Goal: Information Seeking & Learning: Learn about a topic

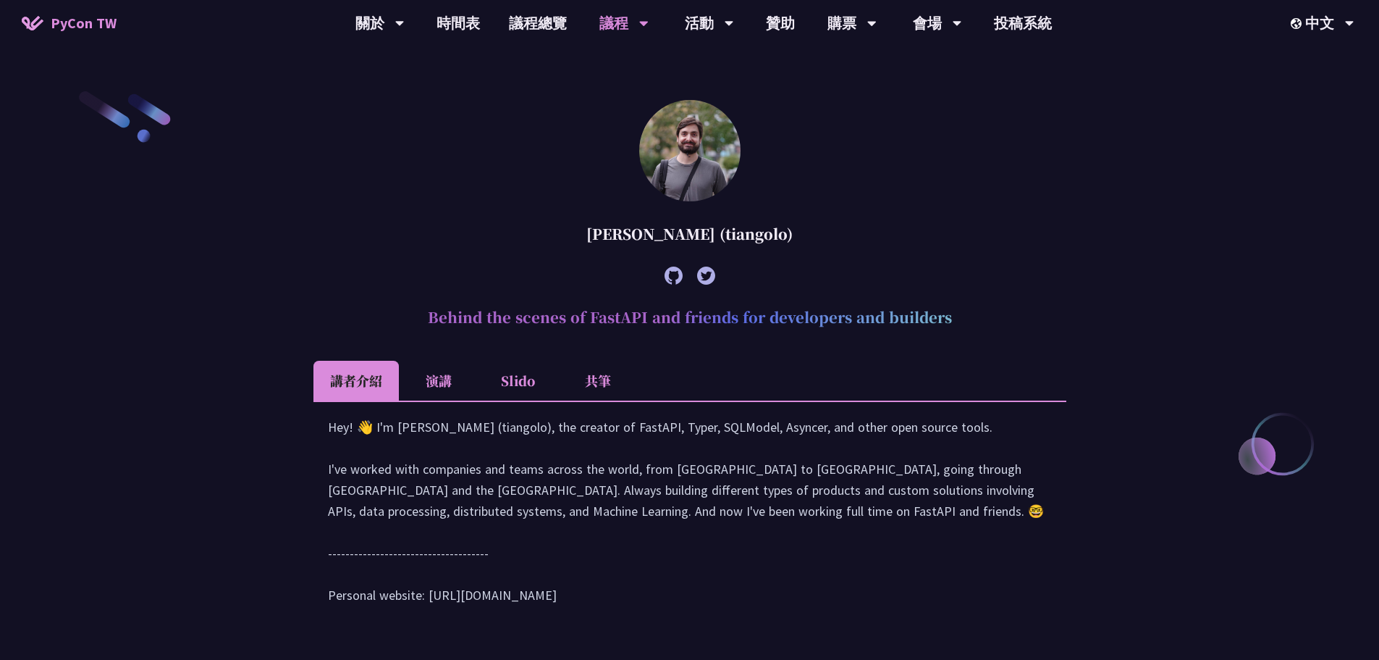
scroll to position [507, 0]
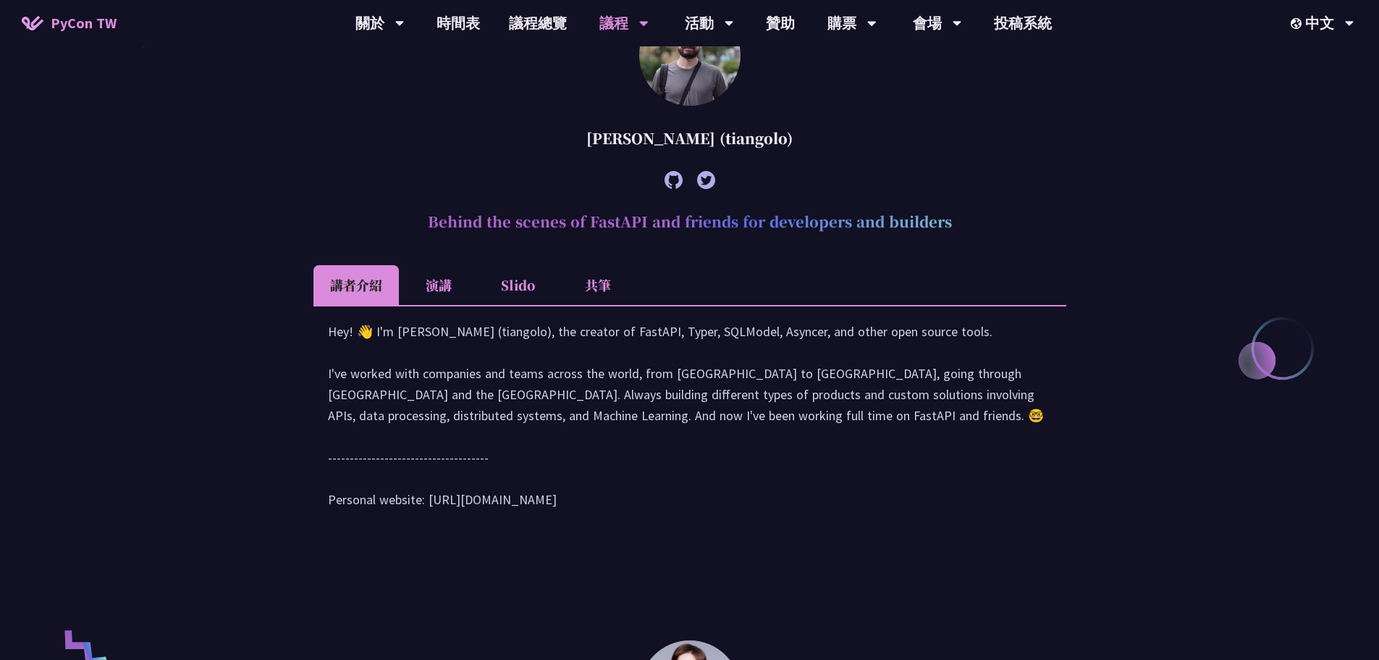
click at [443, 283] on li "演講" at bounding box center [439, 285] width 80 height 40
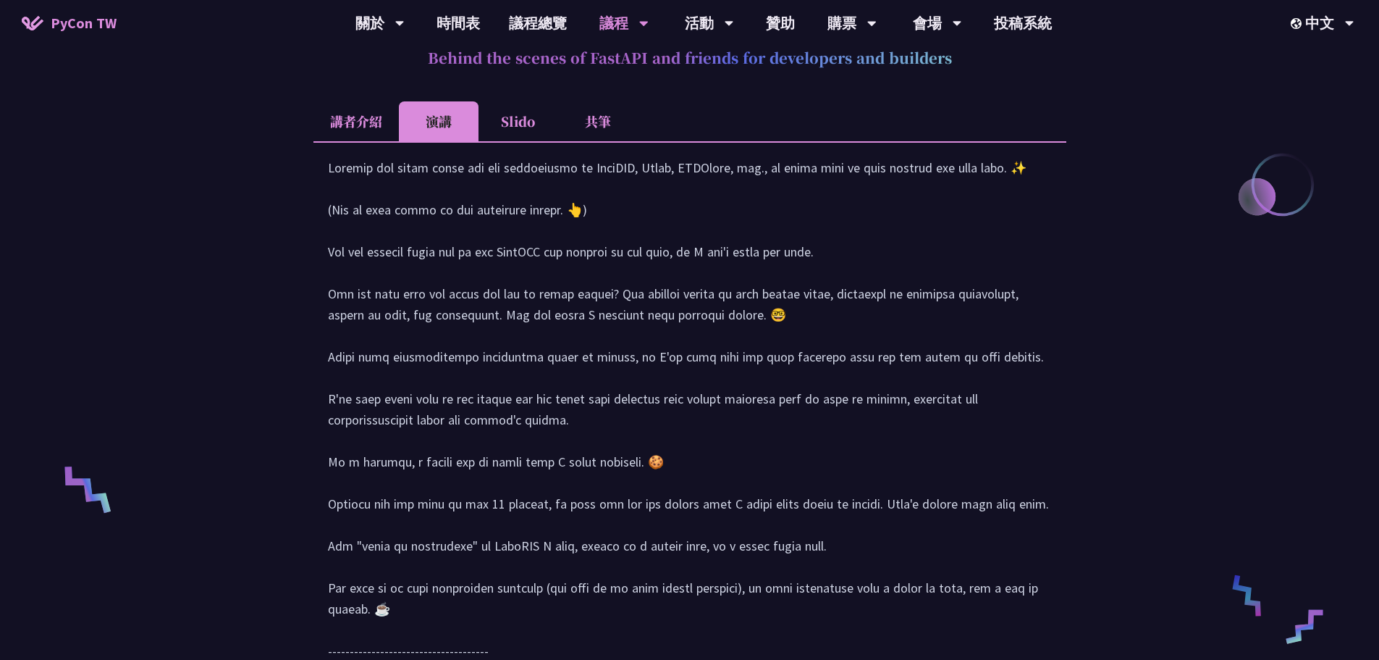
scroll to position [797, 0]
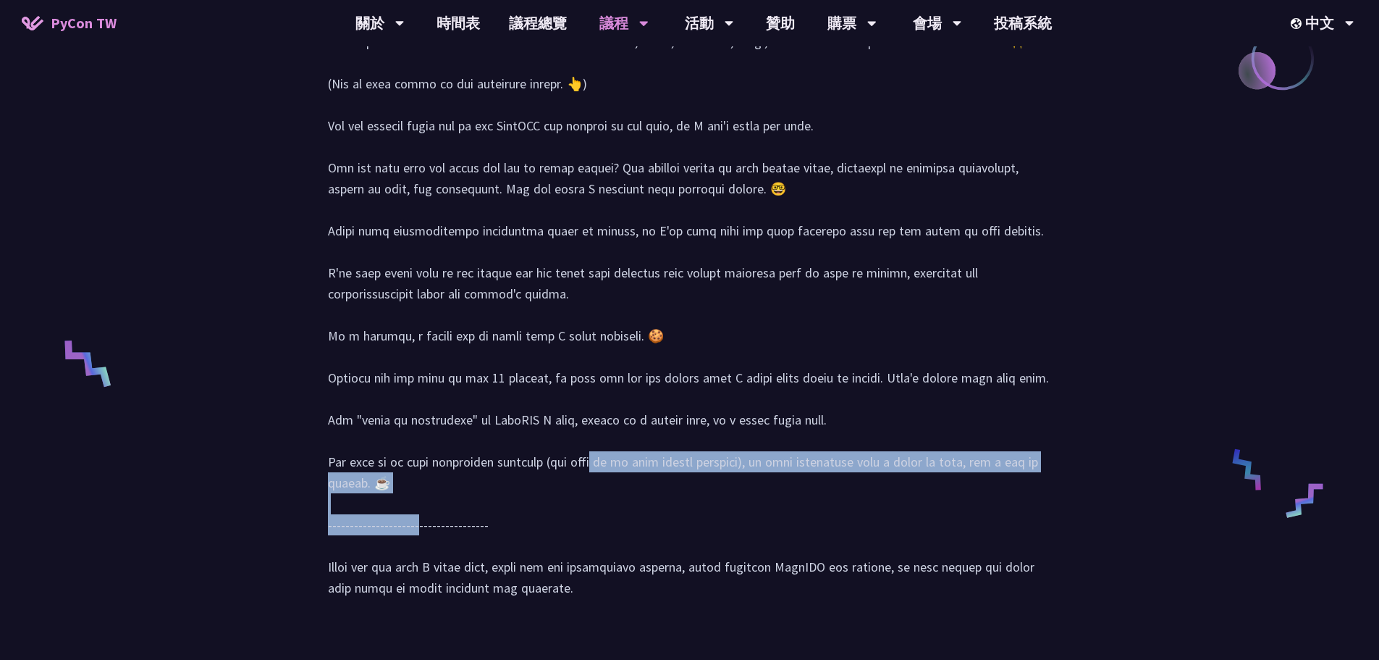
drag, startPoint x: 466, startPoint y: 474, endPoint x: 985, endPoint y: 507, distance: 520.3
click at [985, 507] on div at bounding box center [690, 321] width 724 height 581
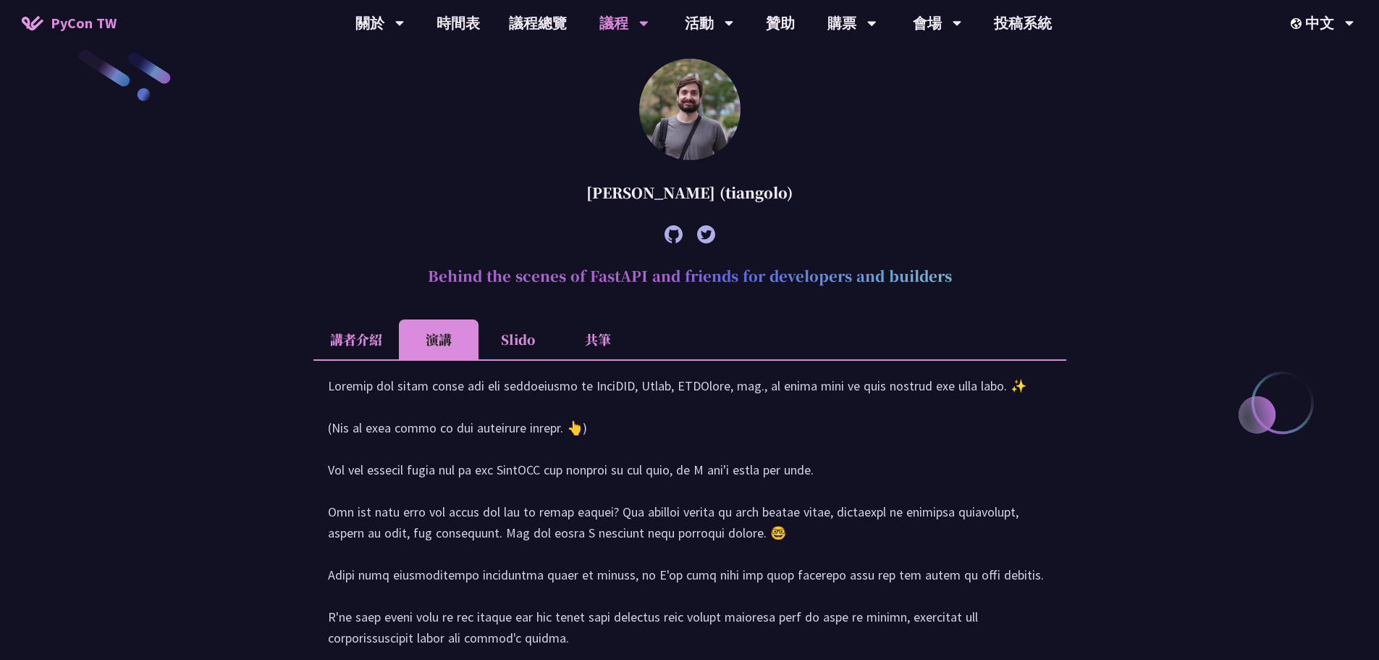
scroll to position [362, 0]
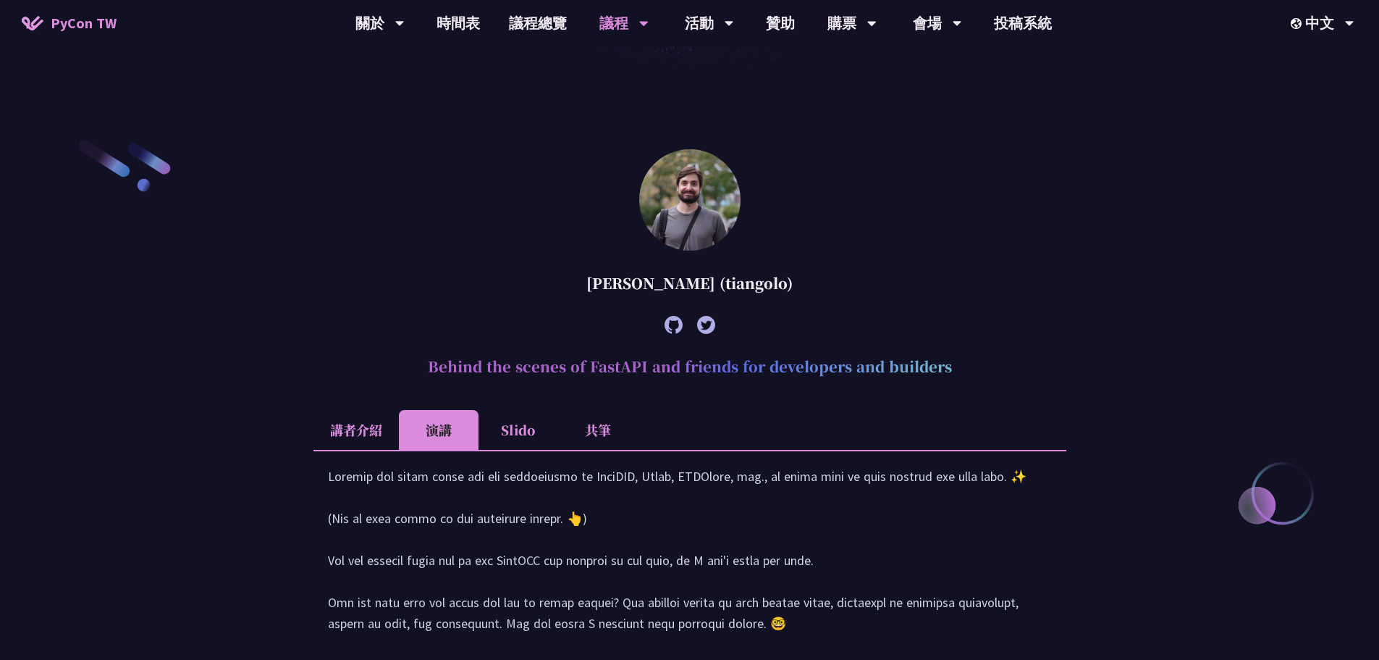
click at [518, 438] on li "Slido" at bounding box center [519, 430] width 80 height 40
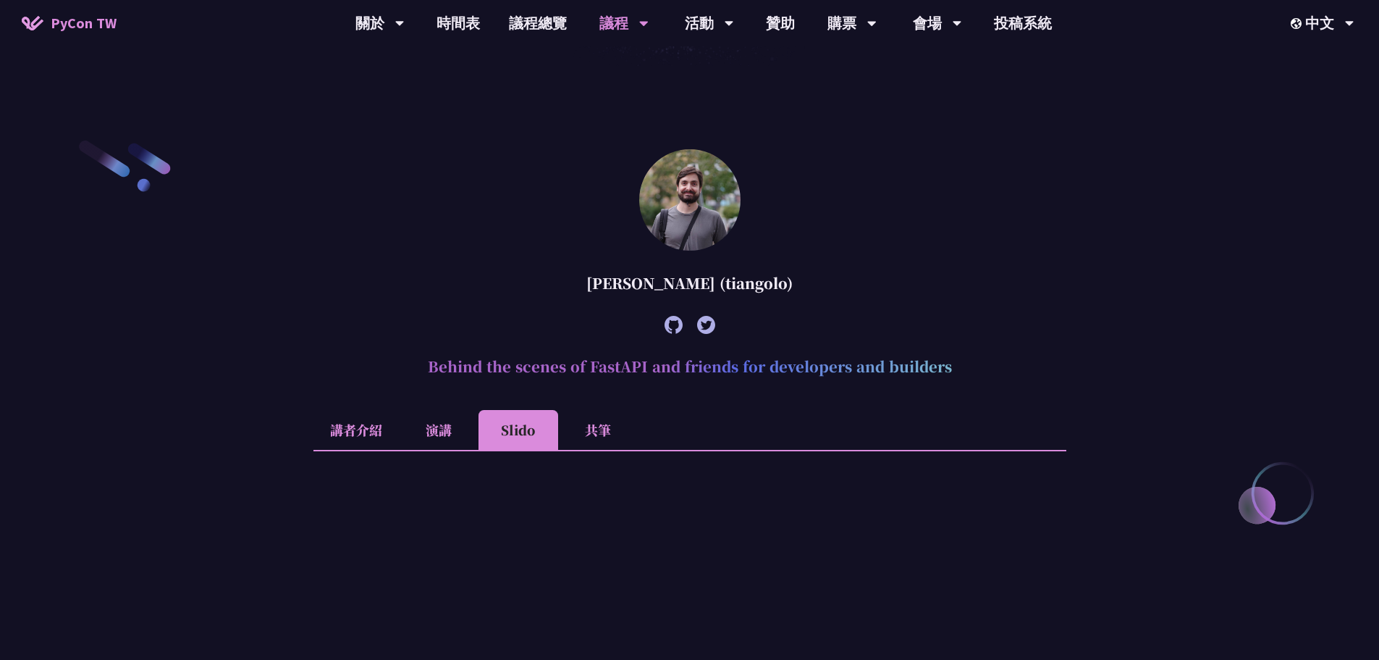
click at [471, 433] on li "演講" at bounding box center [439, 430] width 80 height 40
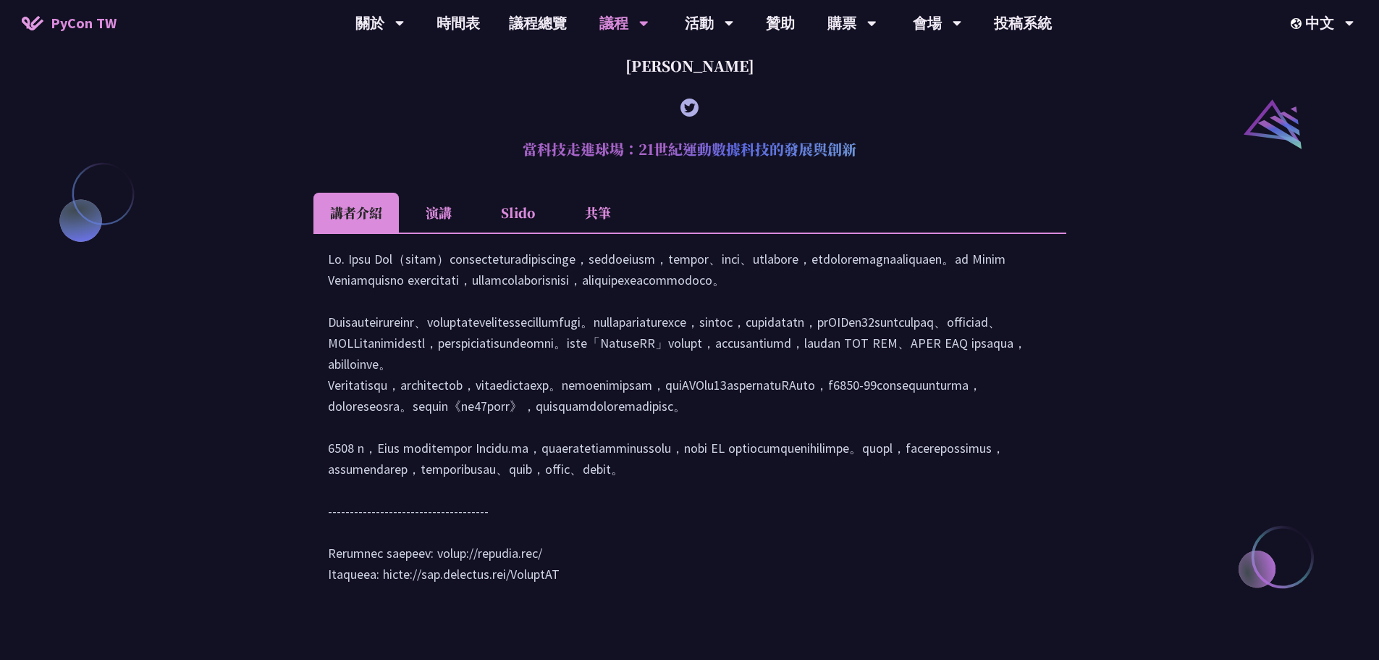
click at [448, 229] on li "演講" at bounding box center [439, 213] width 80 height 40
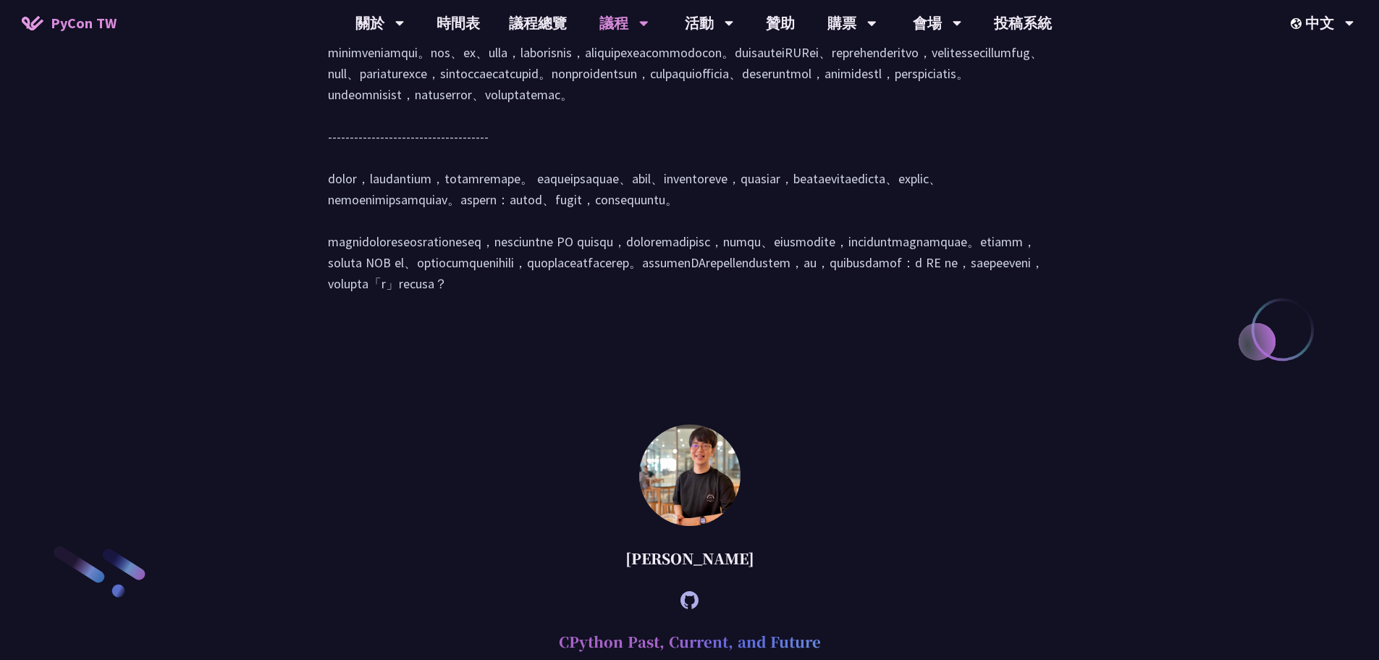
scroll to position [1593, 0]
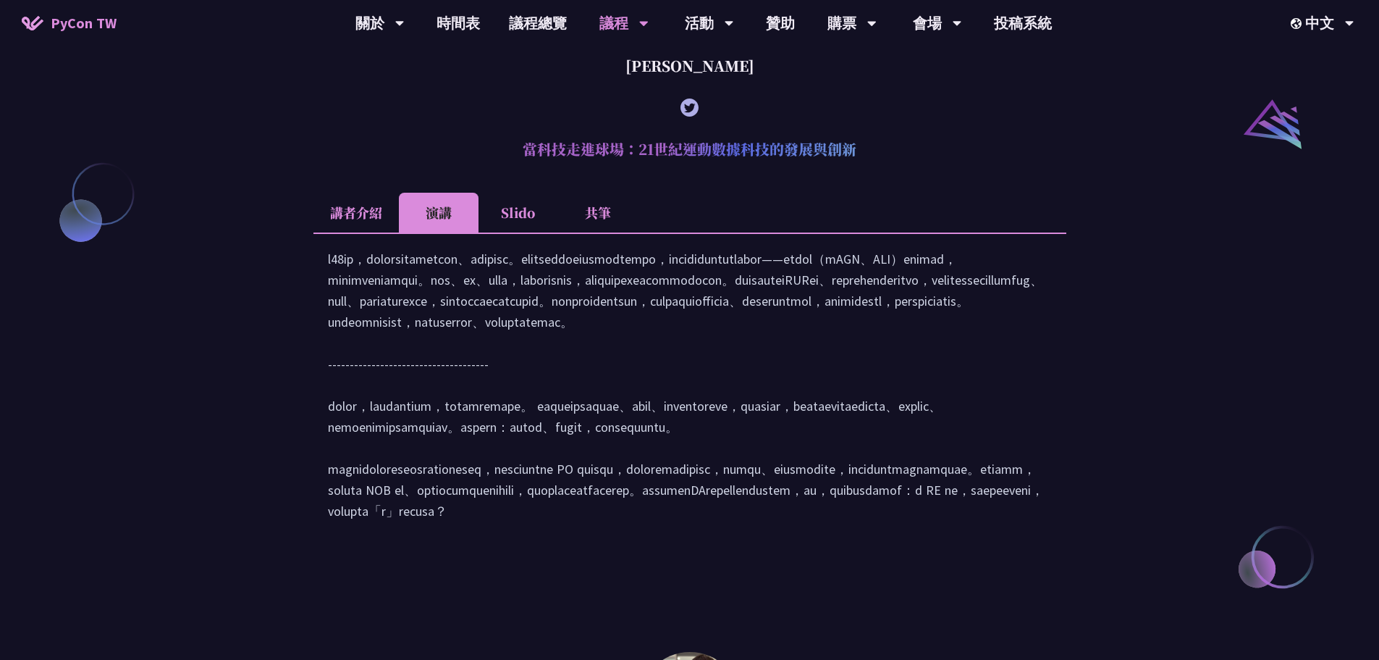
click at [524, 219] on li "Slido" at bounding box center [519, 213] width 80 height 40
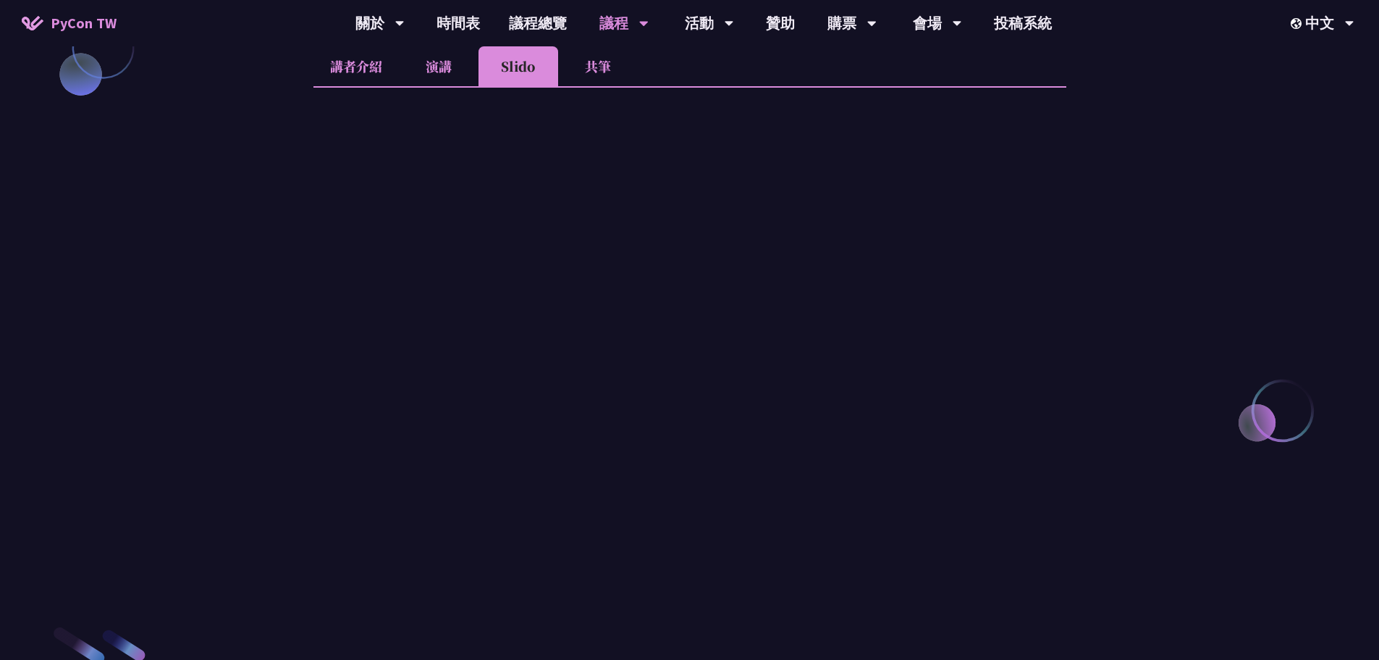
scroll to position [1738, 0]
click at [591, 88] on li "共筆" at bounding box center [598, 68] width 80 height 40
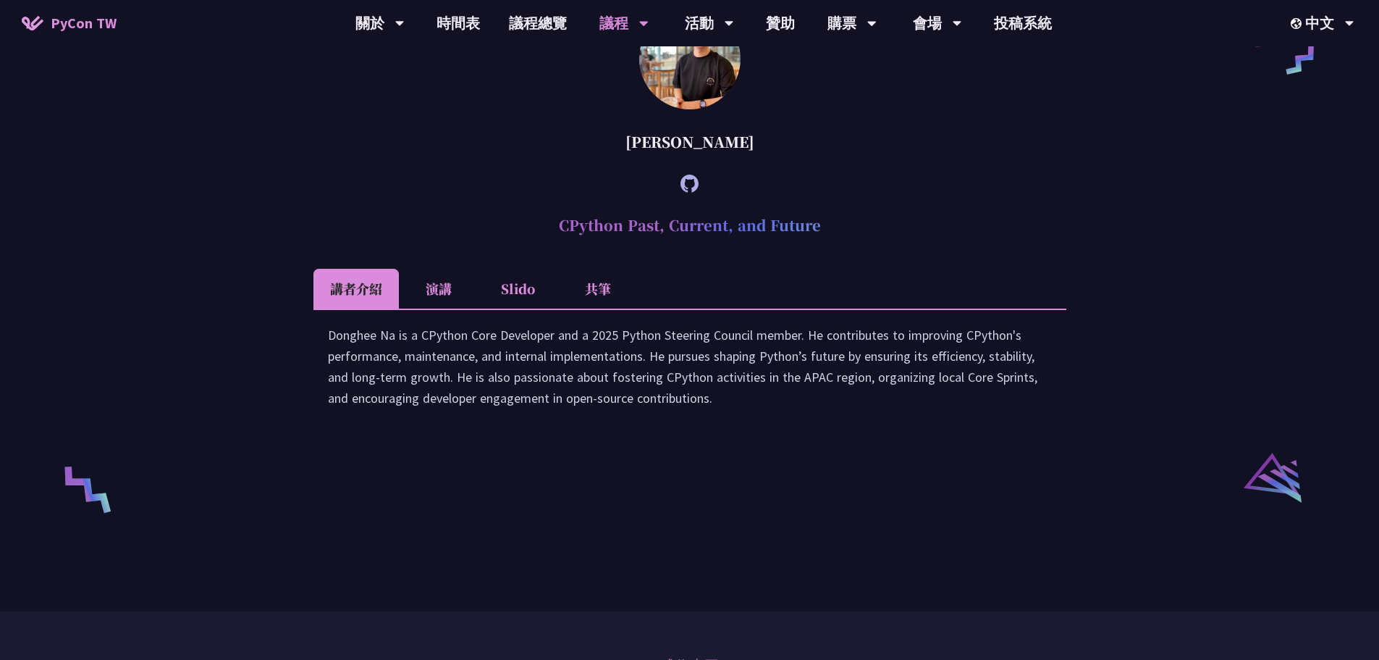
click at [445, 308] on li "演講" at bounding box center [439, 289] width 80 height 40
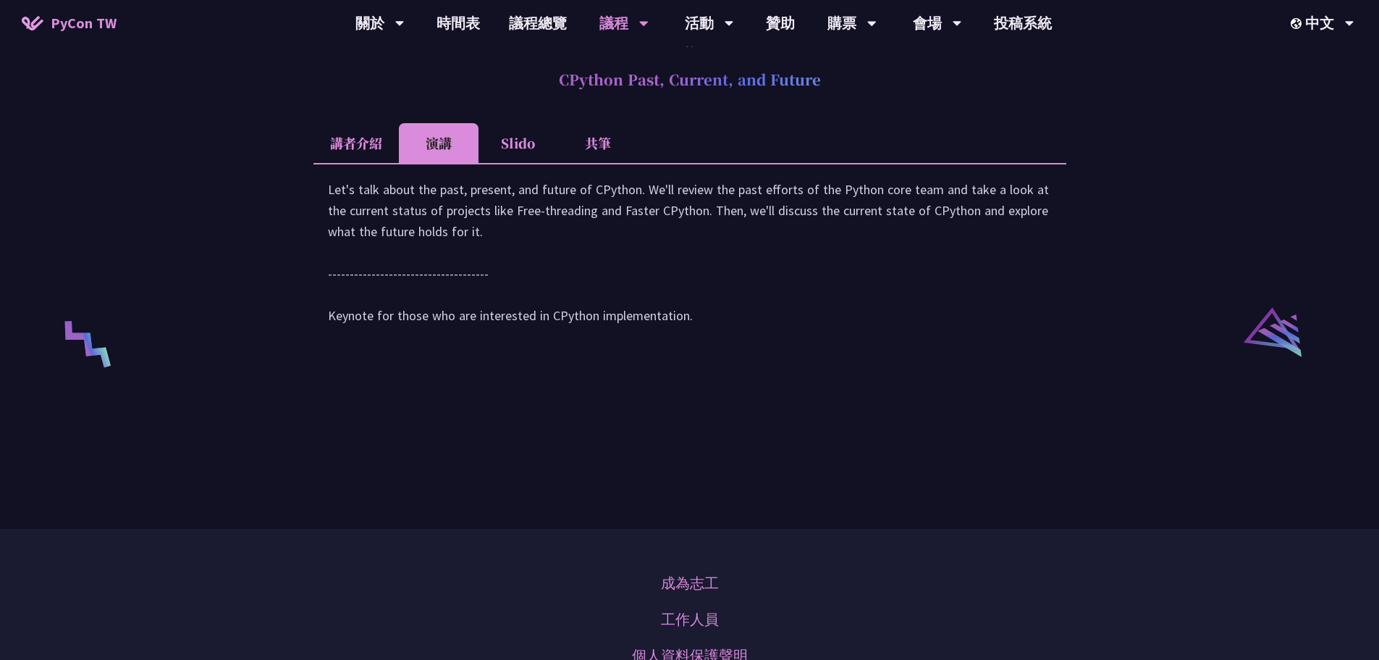
scroll to position [2679, 0]
click at [540, 153] on li "Slido" at bounding box center [519, 144] width 80 height 40
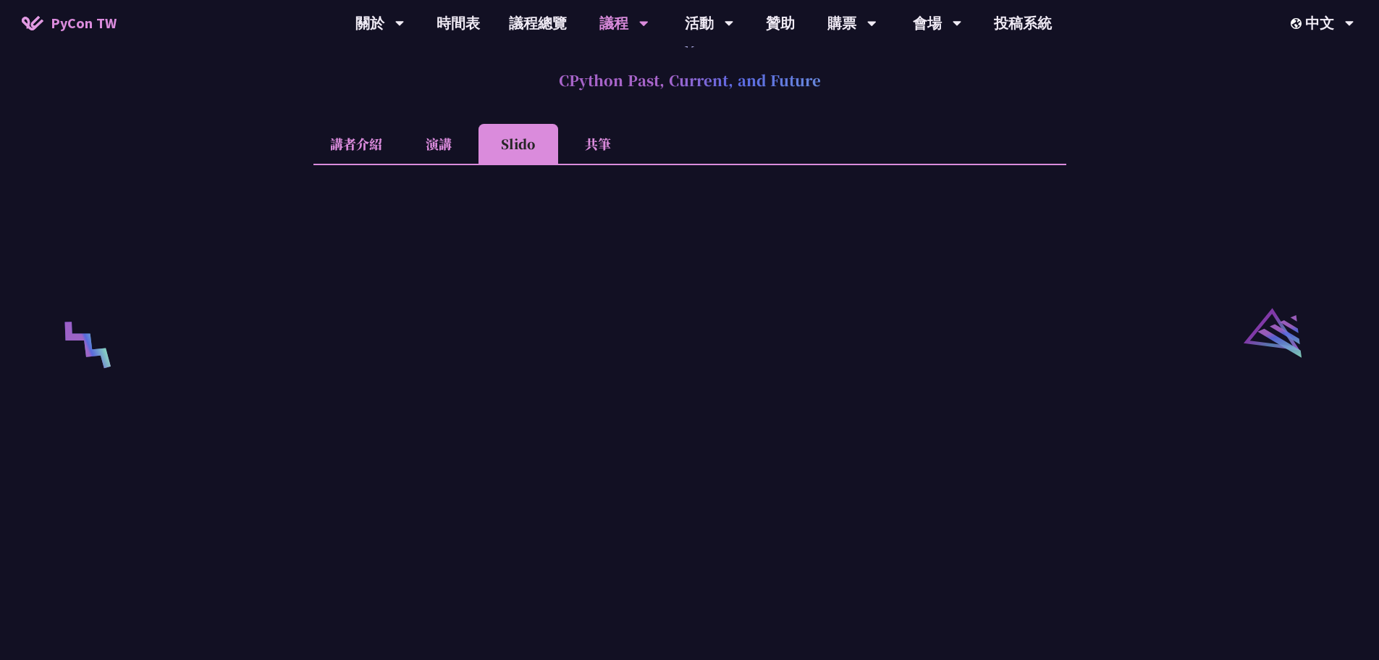
click at [587, 164] on li "共筆" at bounding box center [598, 144] width 80 height 40
click at [527, 164] on li "Slido" at bounding box center [519, 144] width 80 height 40
click at [581, 156] on li "共筆" at bounding box center [598, 144] width 80 height 40
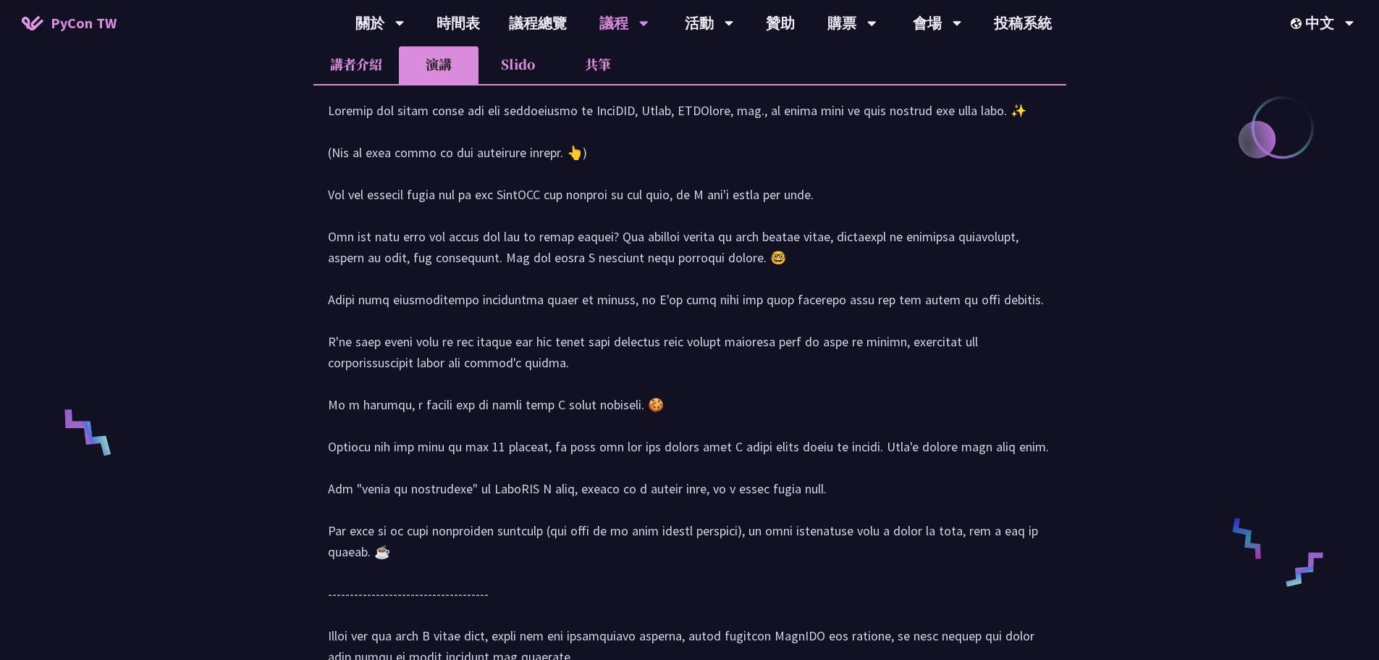
scroll to position [579, 0]
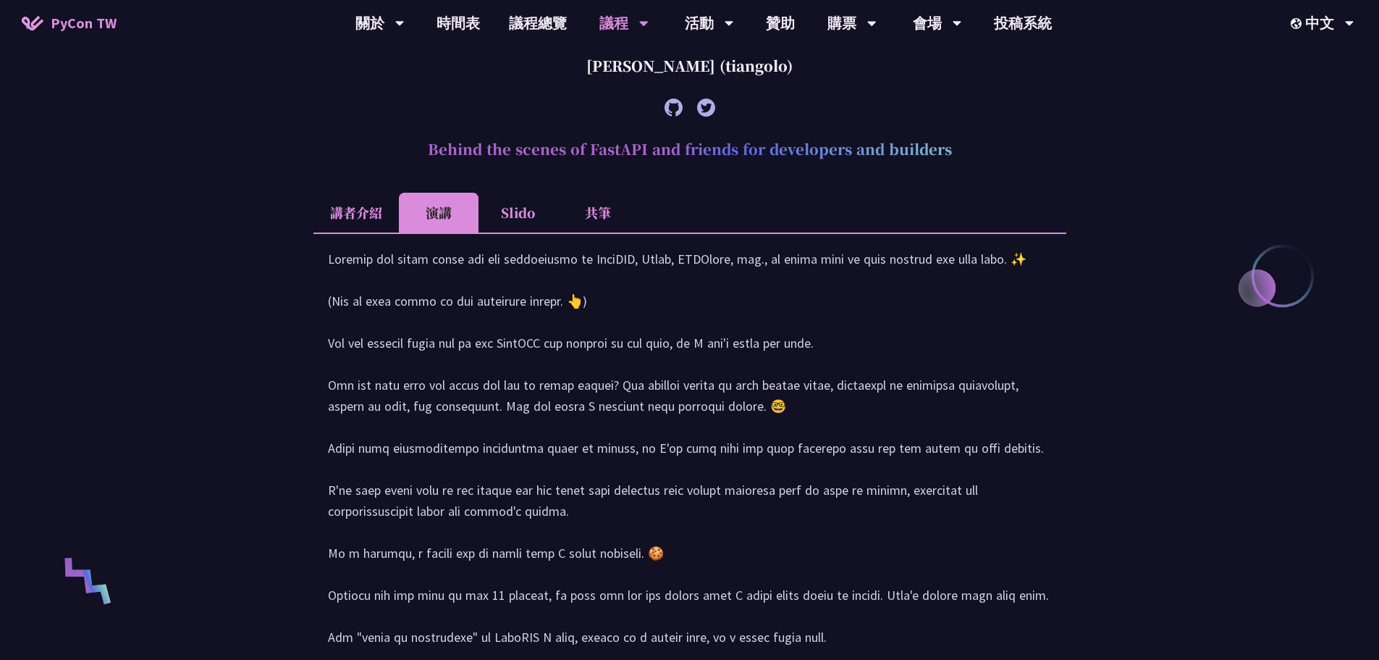
click at [613, 201] on li "共筆" at bounding box center [598, 213] width 80 height 40
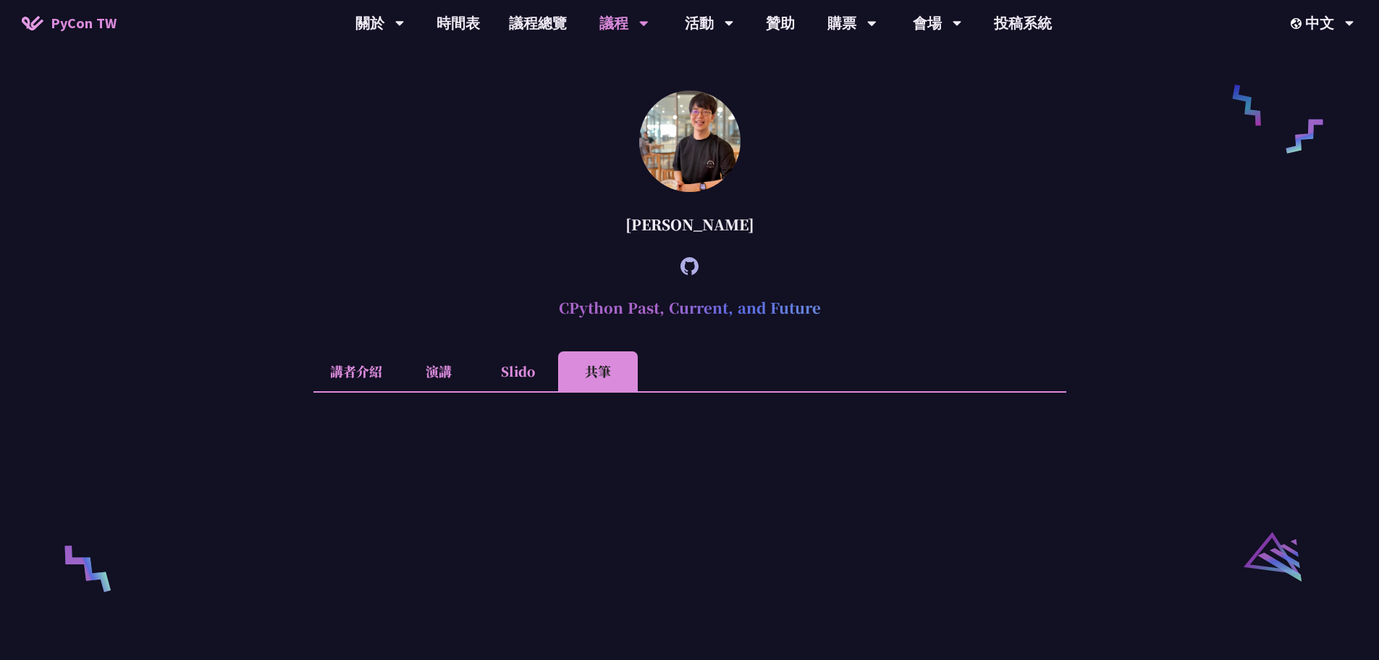
scroll to position [2607, 0]
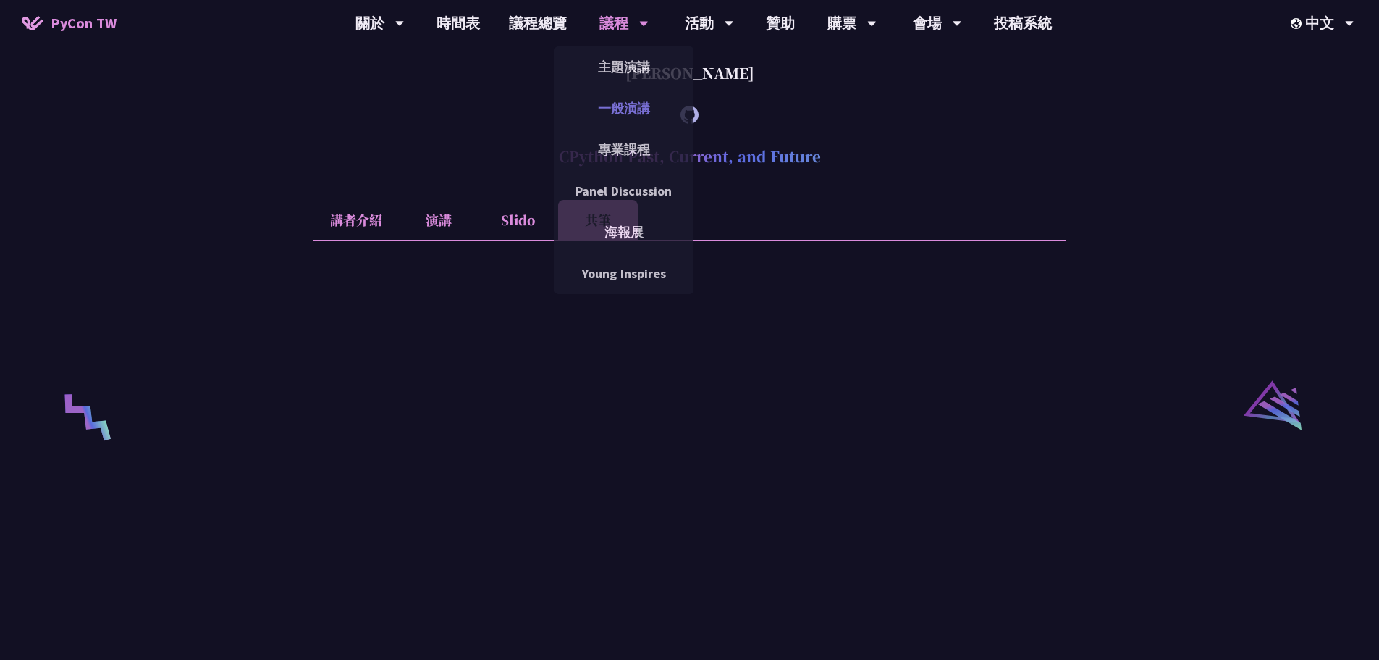
click at [622, 100] on link "一般演講" at bounding box center [624, 108] width 139 height 34
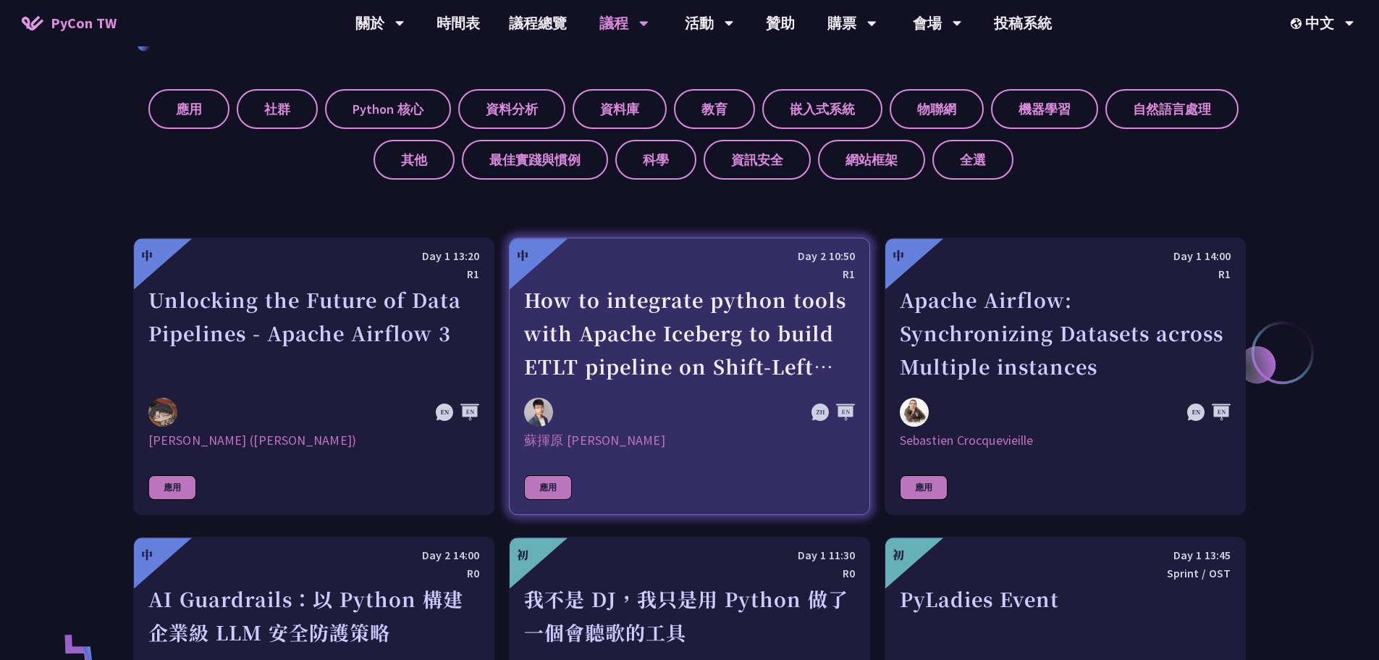
scroll to position [797, 0]
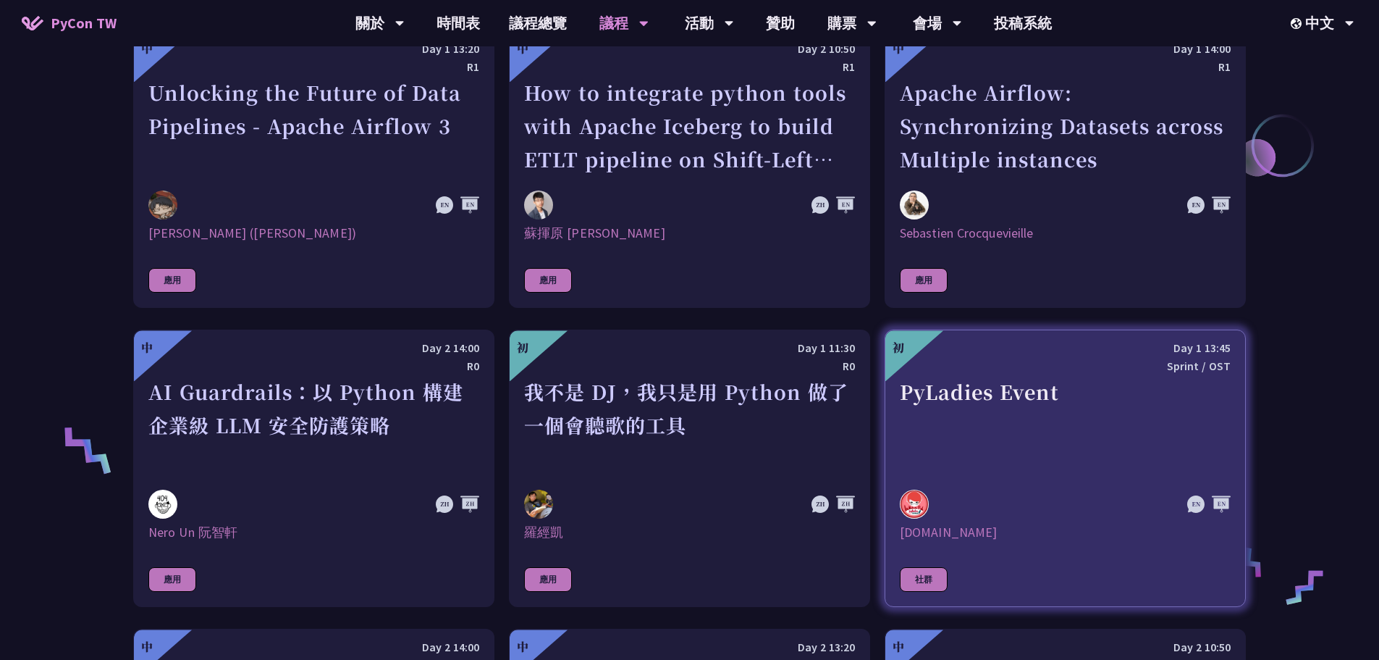
click at [1121, 408] on div "PyLadies Event" at bounding box center [1065, 425] width 331 height 100
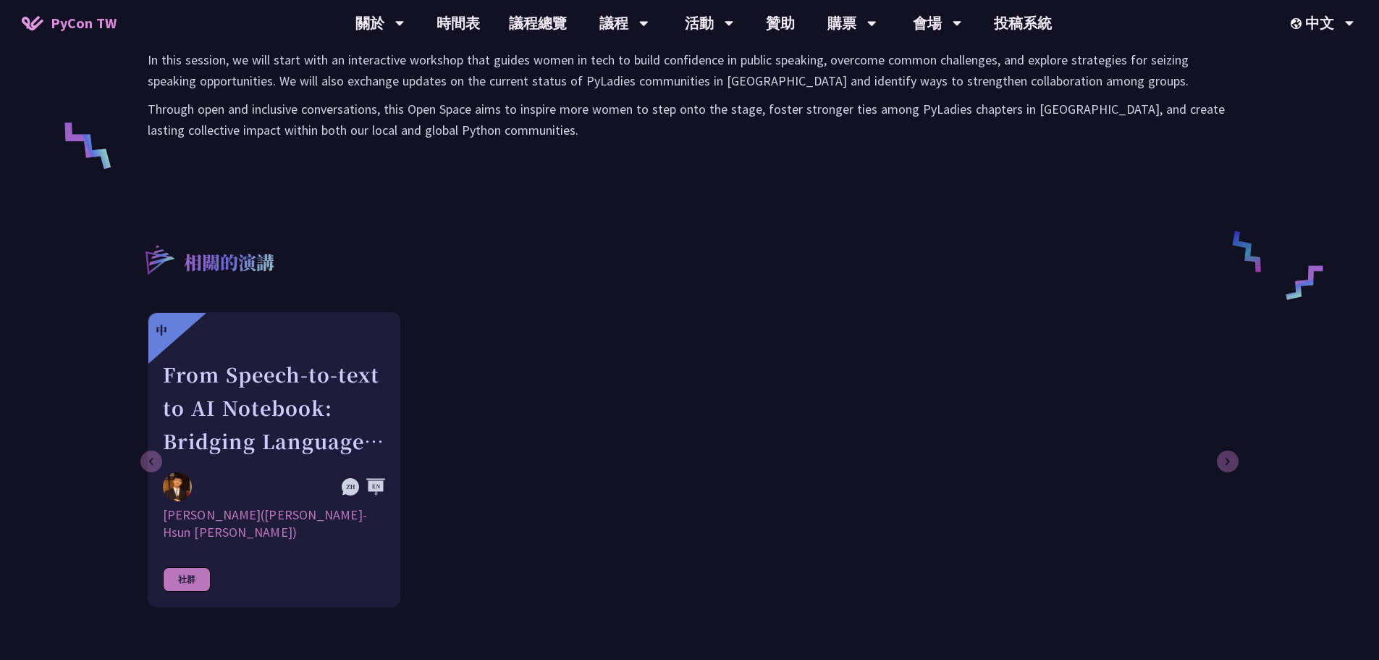
scroll to position [362, 0]
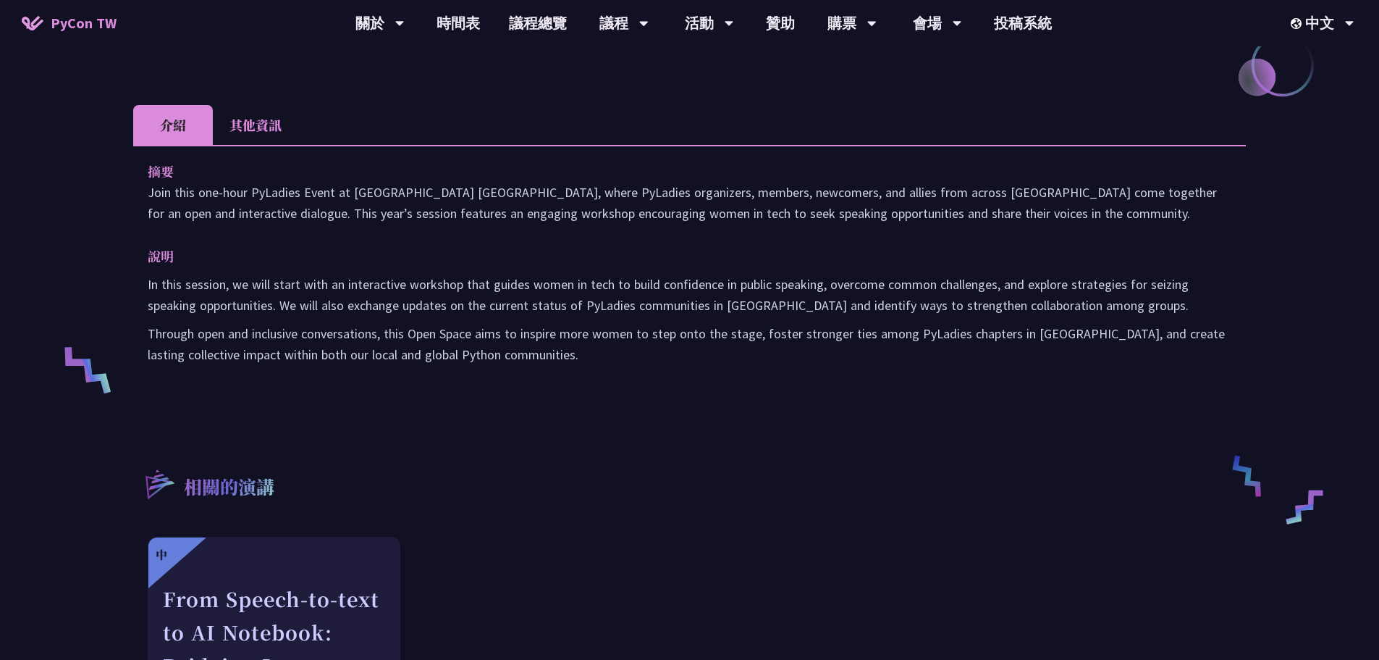
click at [246, 127] on li "其他資訊" at bounding box center [255, 125] width 85 height 40
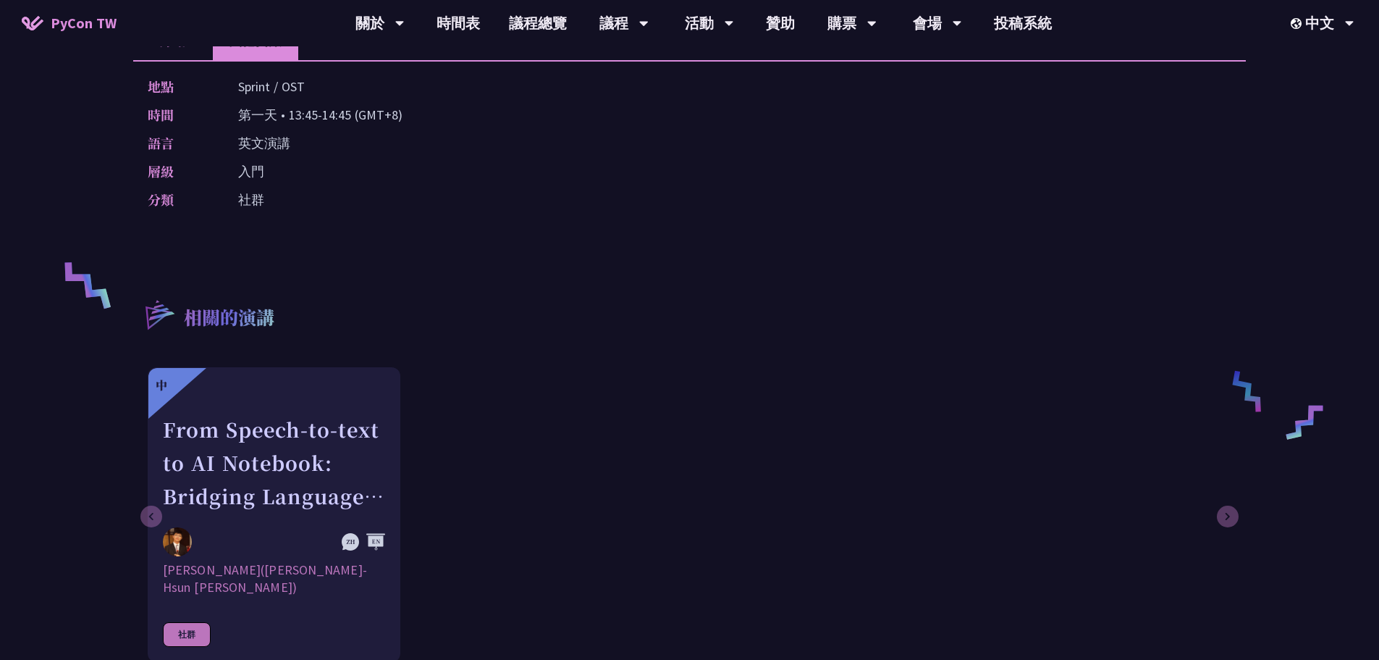
scroll to position [579, 0]
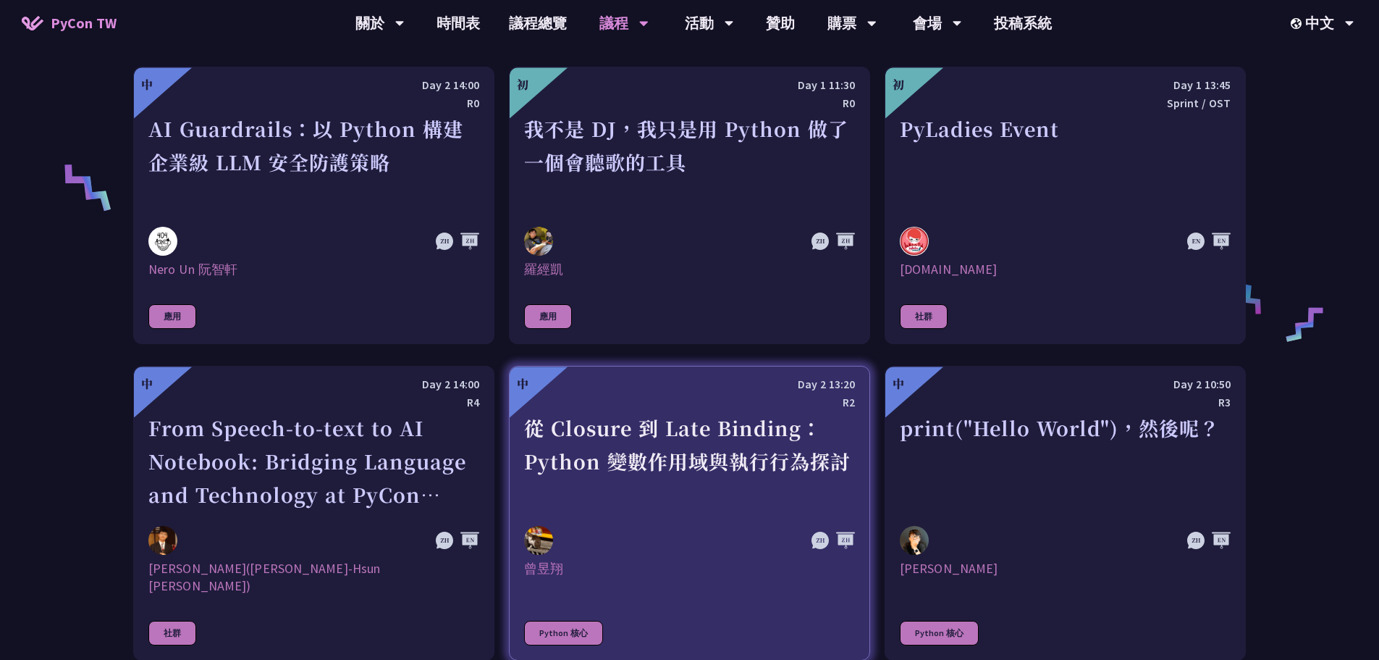
scroll to position [1086, 0]
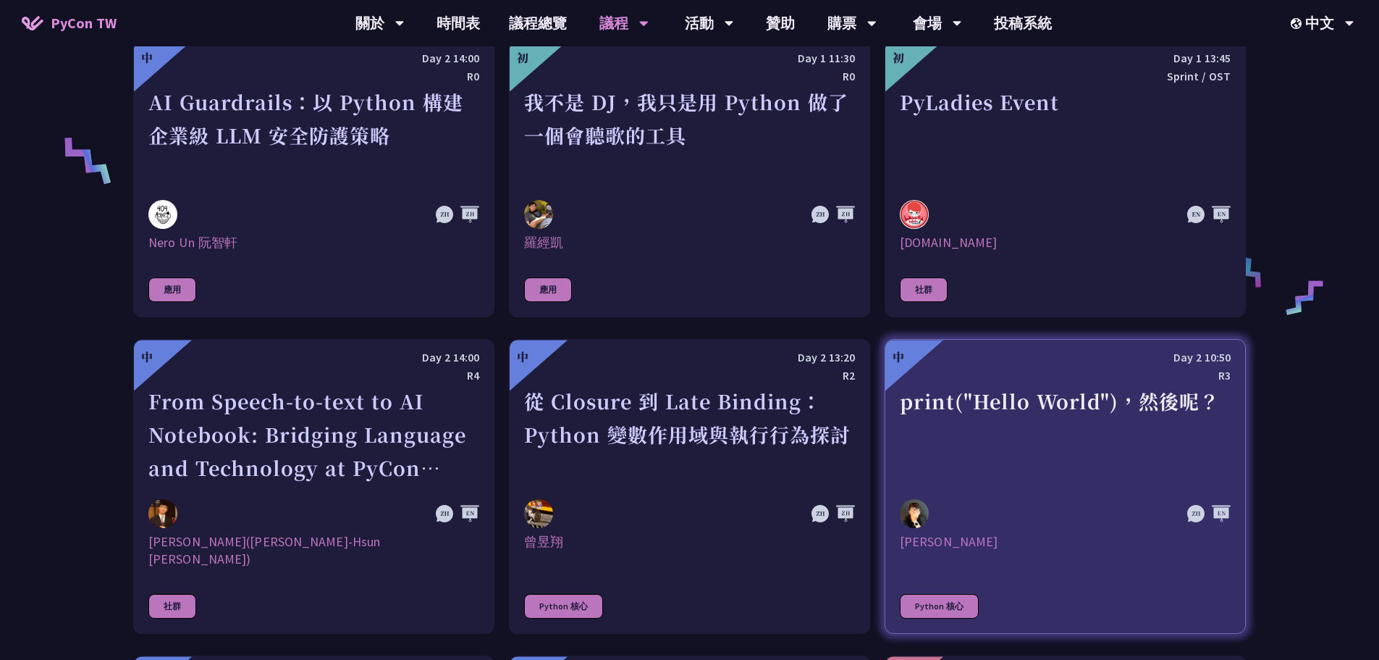
click at [1073, 461] on div "print("Hello World")，然後呢？" at bounding box center [1065, 435] width 331 height 100
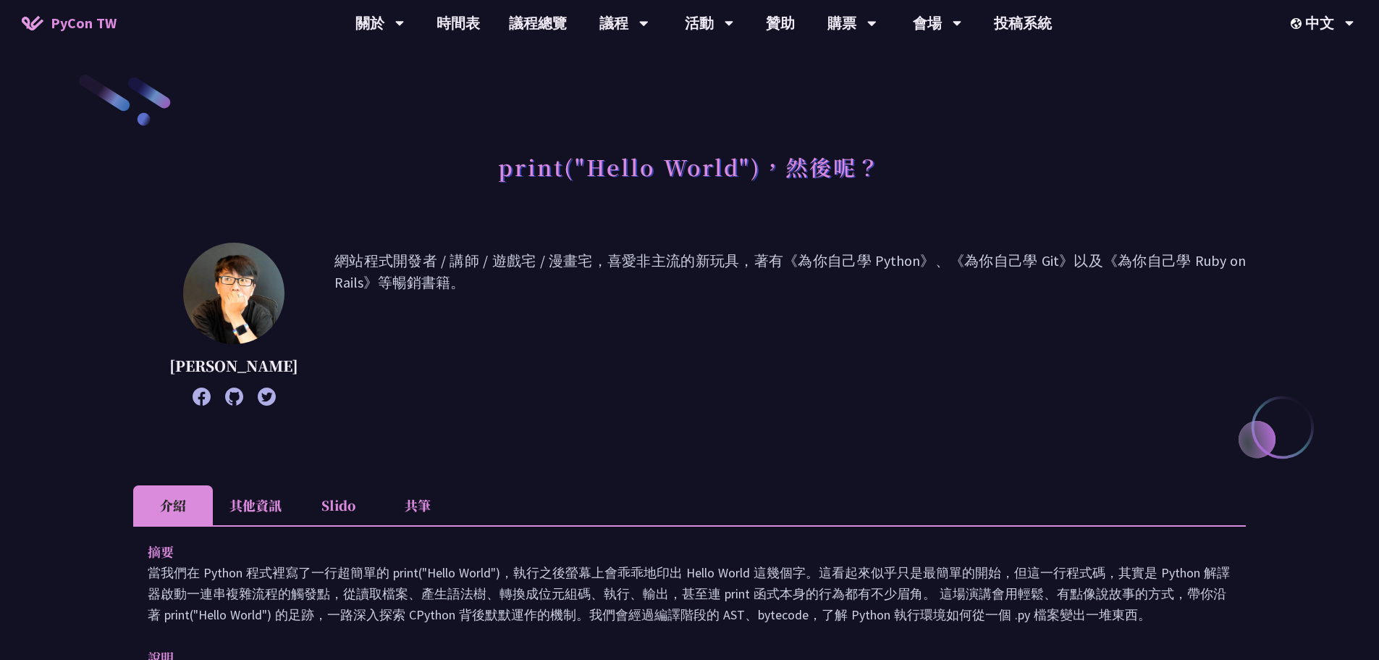
scroll to position [362, 0]
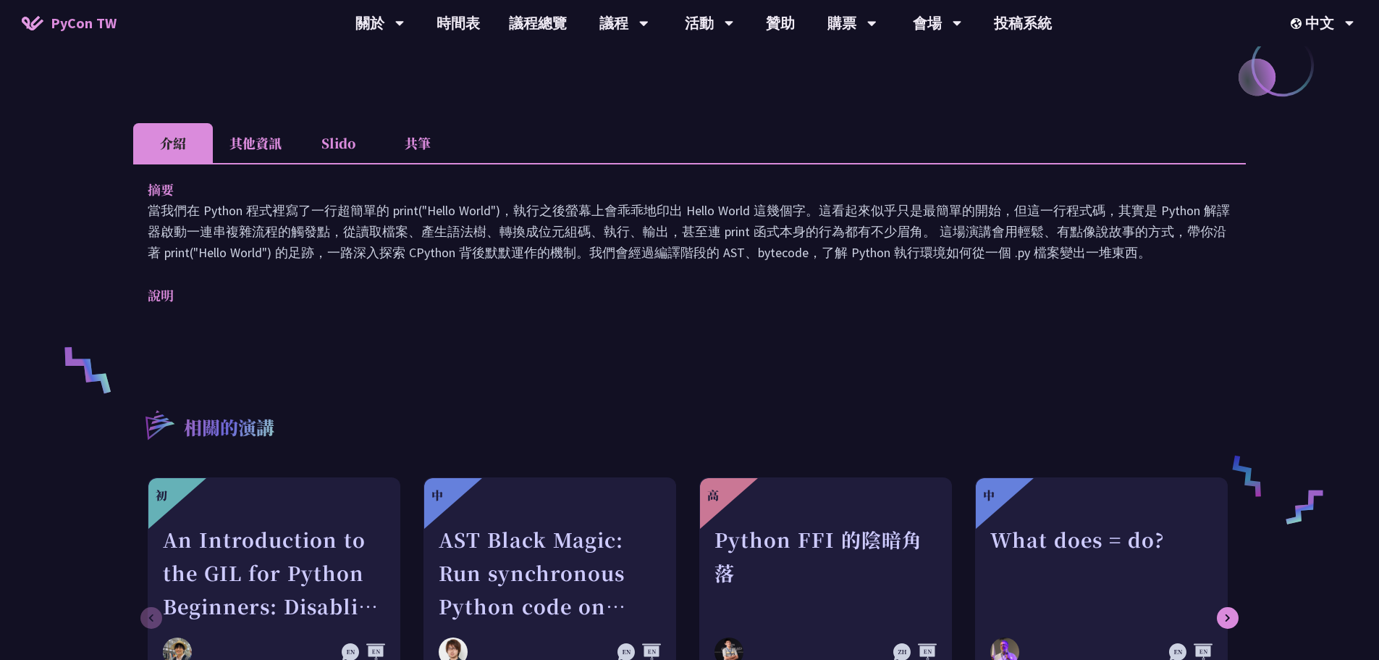
click at [255, 130] on li "其他資訊" at bounding box center [255, 143] width 85 height 40
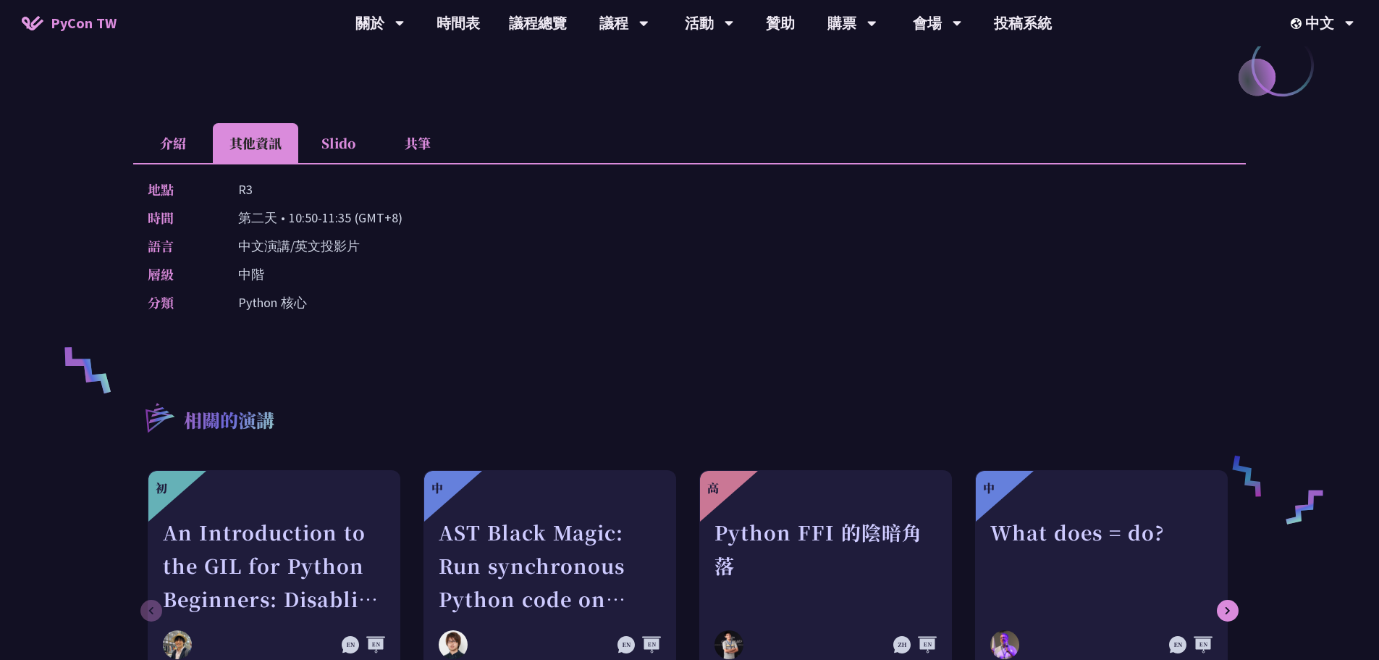
click at [350, 135] on li "Slido" at bounding box center [338, 143] width 80 height 40
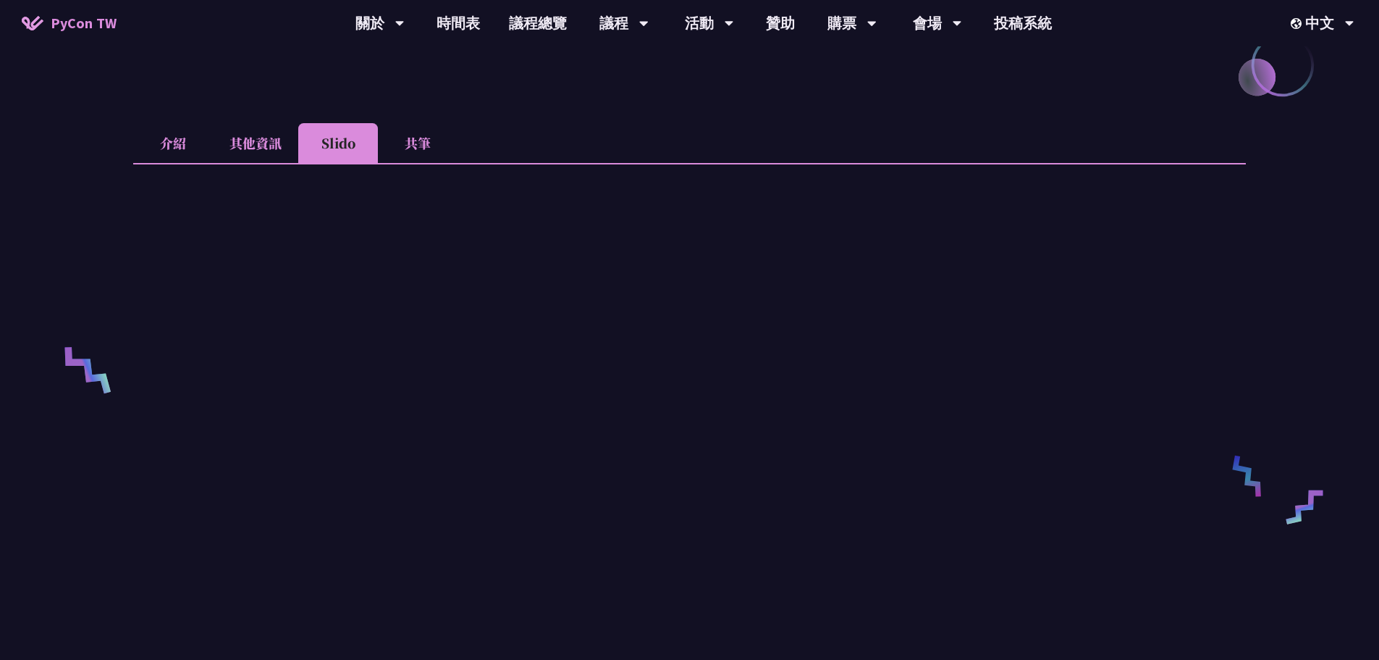
click at [175, 135] on li "介紹" at bounding box center [173, 143] width 80 height 40
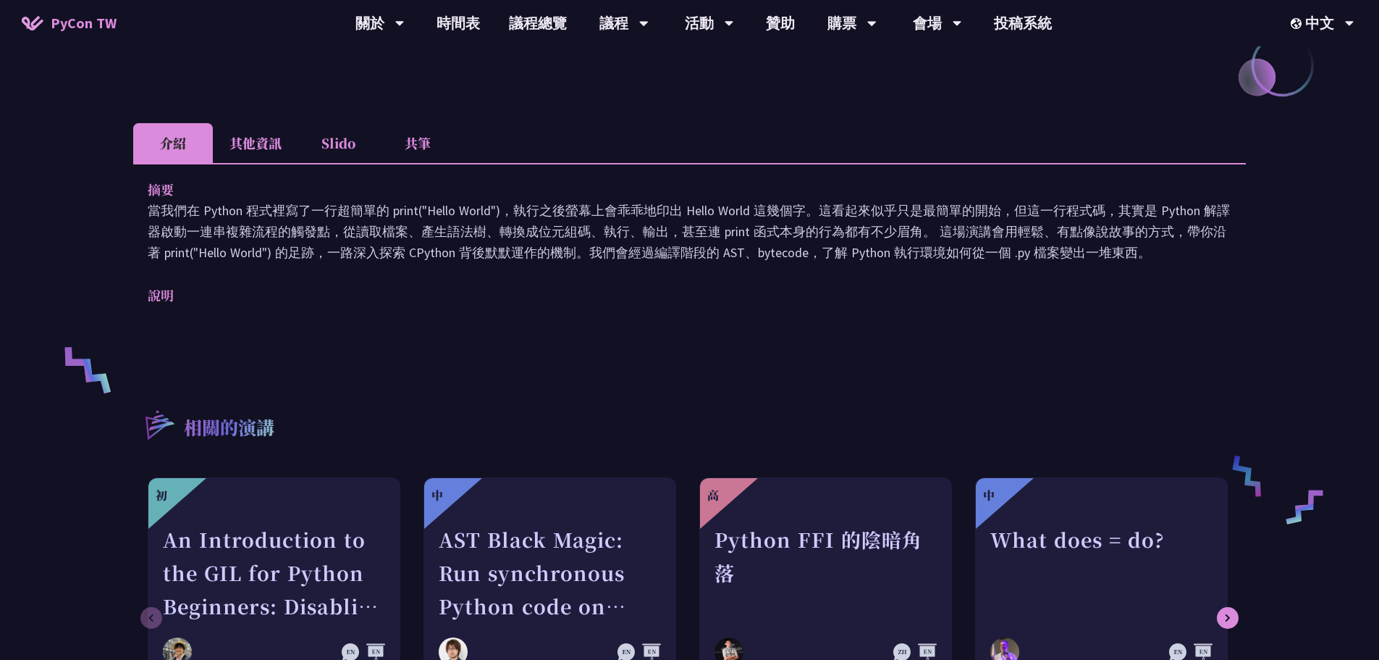
click at [270, 139] on li "其他資訊" at bounding box center [255, 143] width 85 height 40
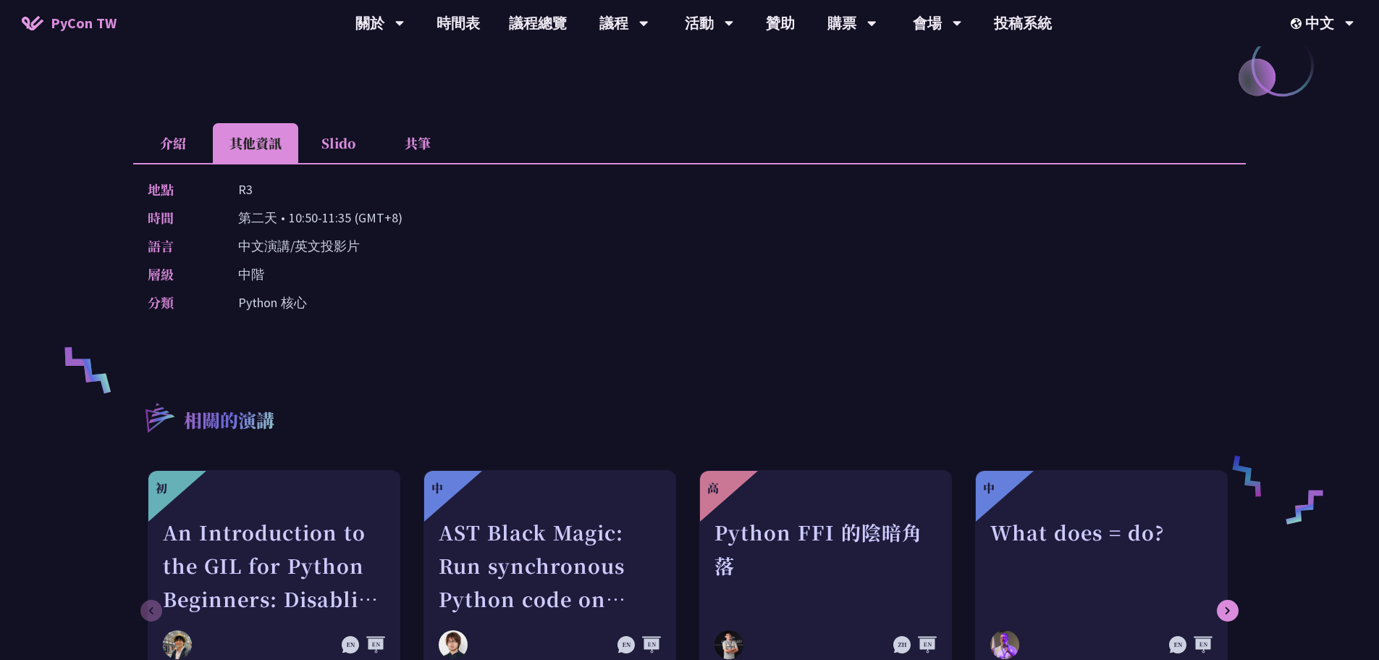
click at [329, 128] on li "Slido" at bounding box center [338, 143] width 80 height 40
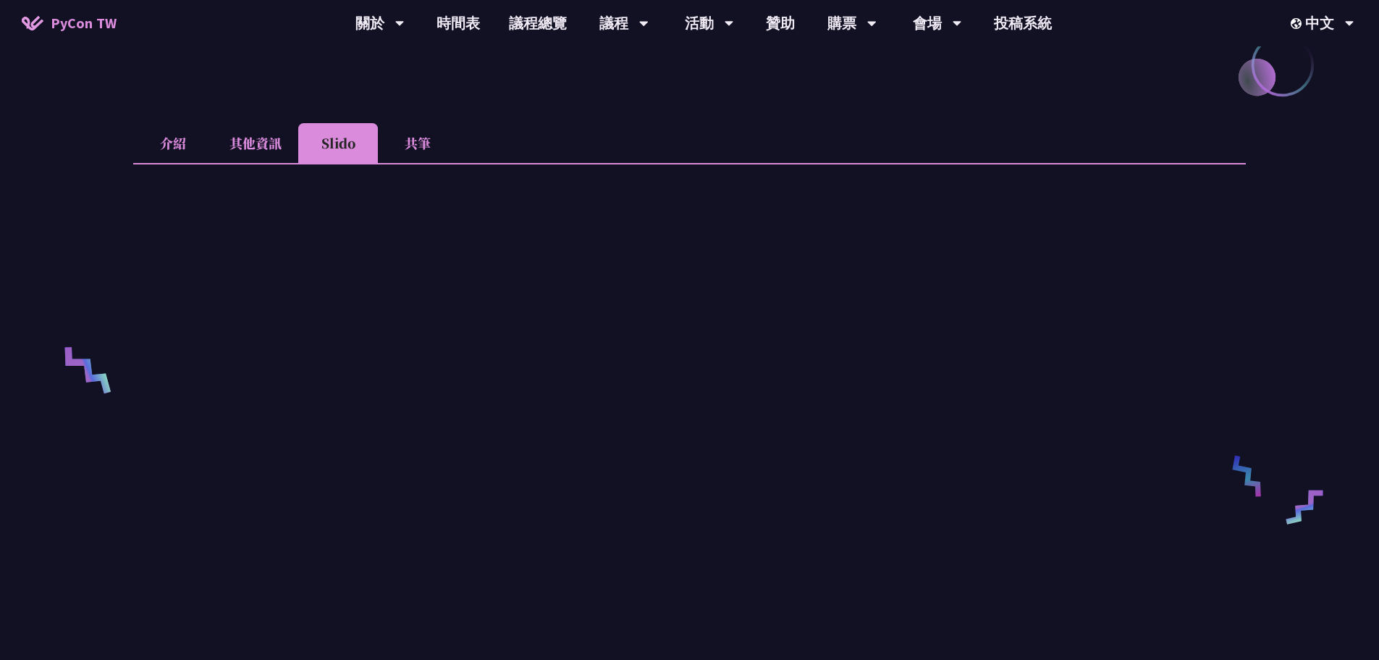
click at [395, 133] on li "共筆" at bounding box center [418, 143] width 80 height 40
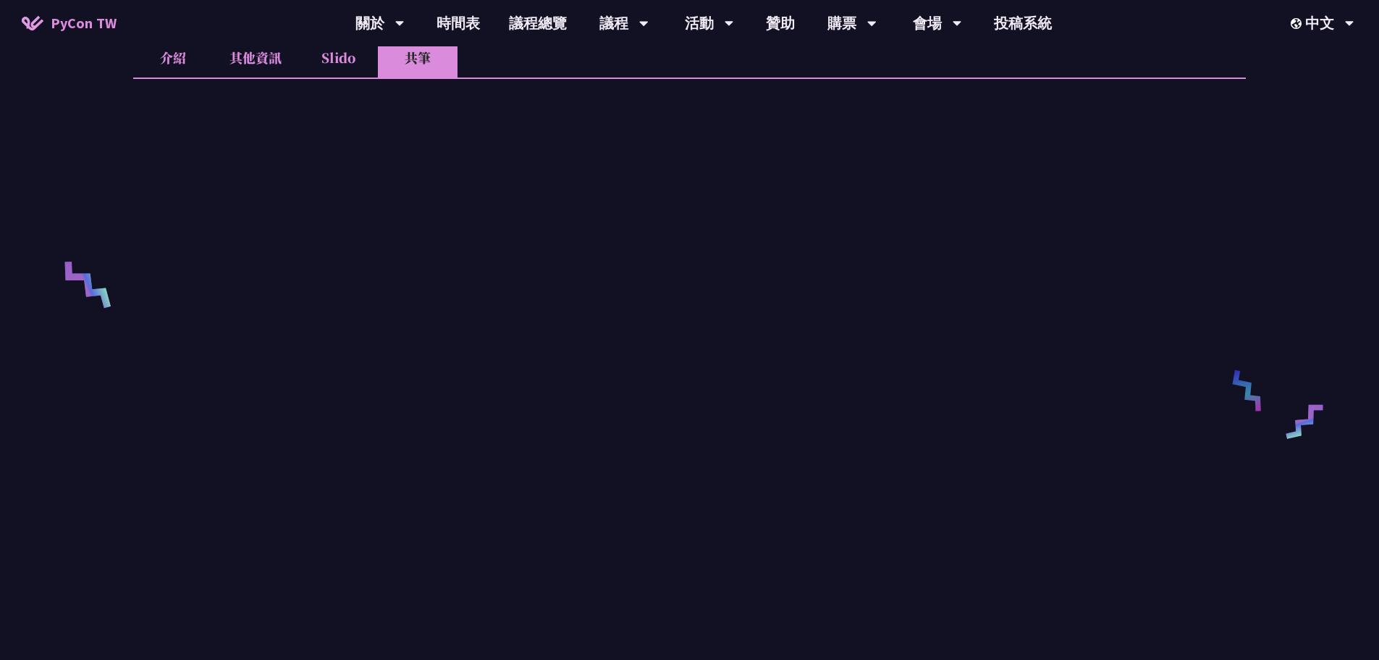
scroll to position [579, 0]
